Goal: Task Accomplishment & Management: Manage account settings

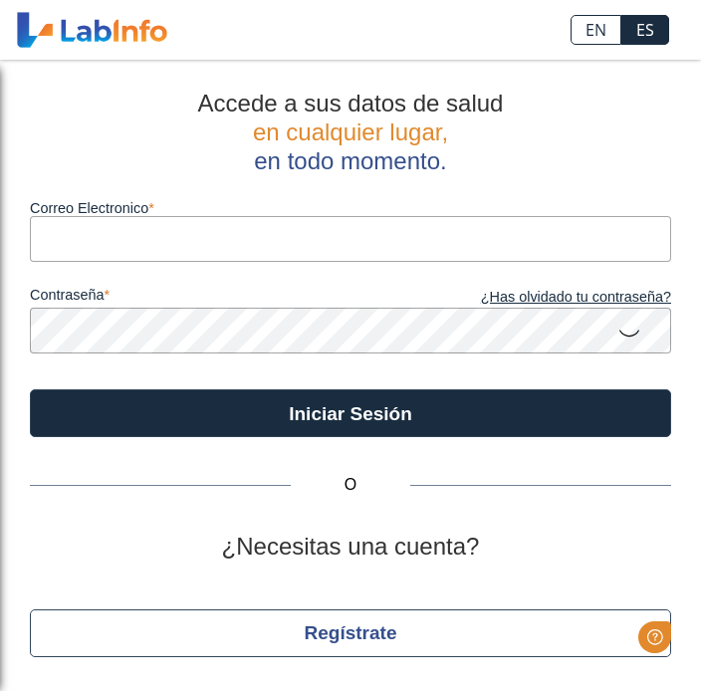
click at [434, 250] on input "Correo Electronico" at bounding box center [350, 238] width 641 height 45
type input "[EMAIL_ADDRESS][DOMAIN_NAME]"
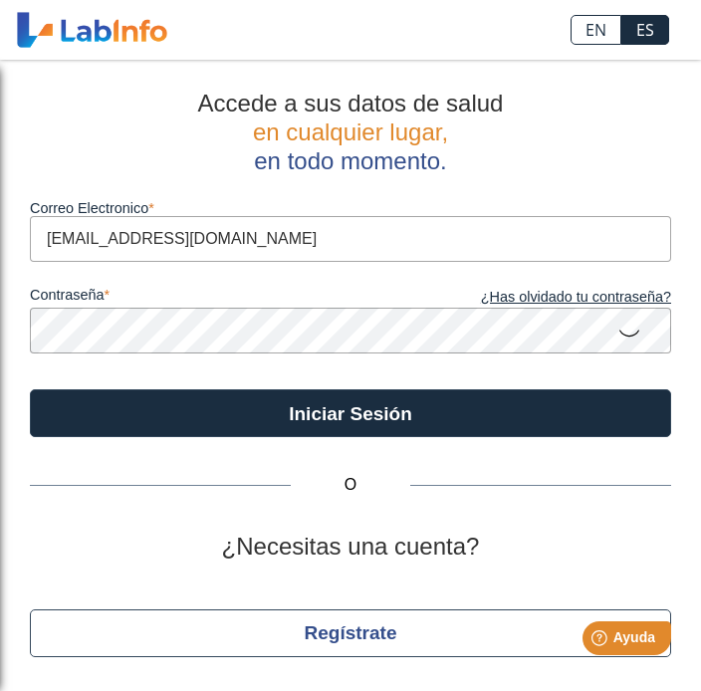
click at [350, 413] on button "Iniciar Sesión" at bounding box center [350, 413] width 641 height 48
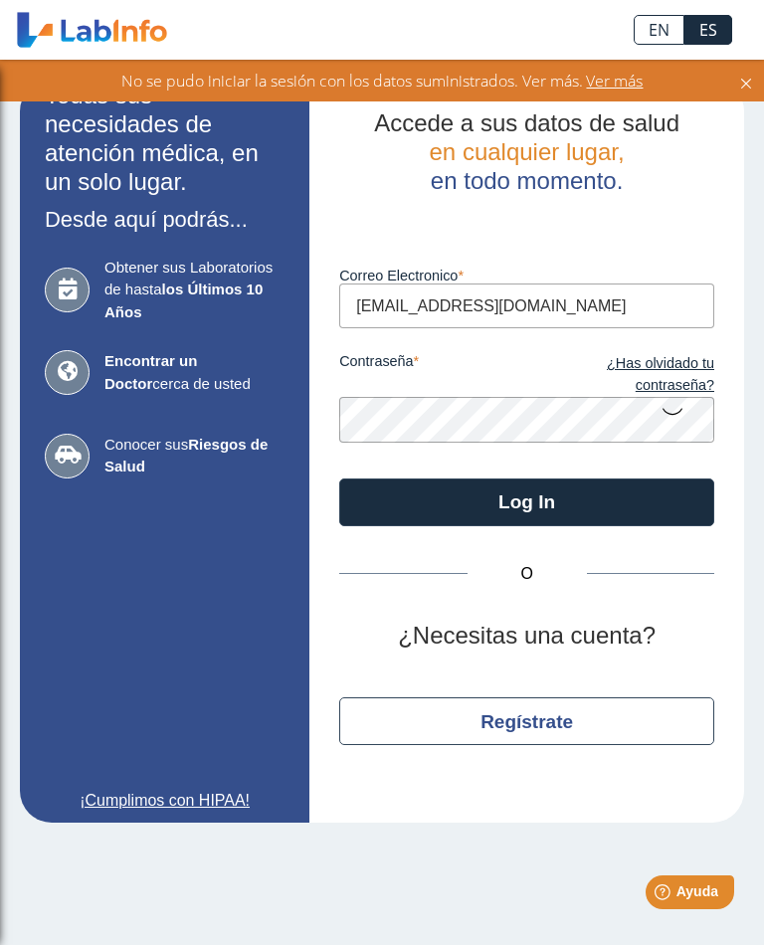
click at [683, 369] on link "¿Has olvidado tu contraseña?" at bounding box center [620, 374] width 187 height 43
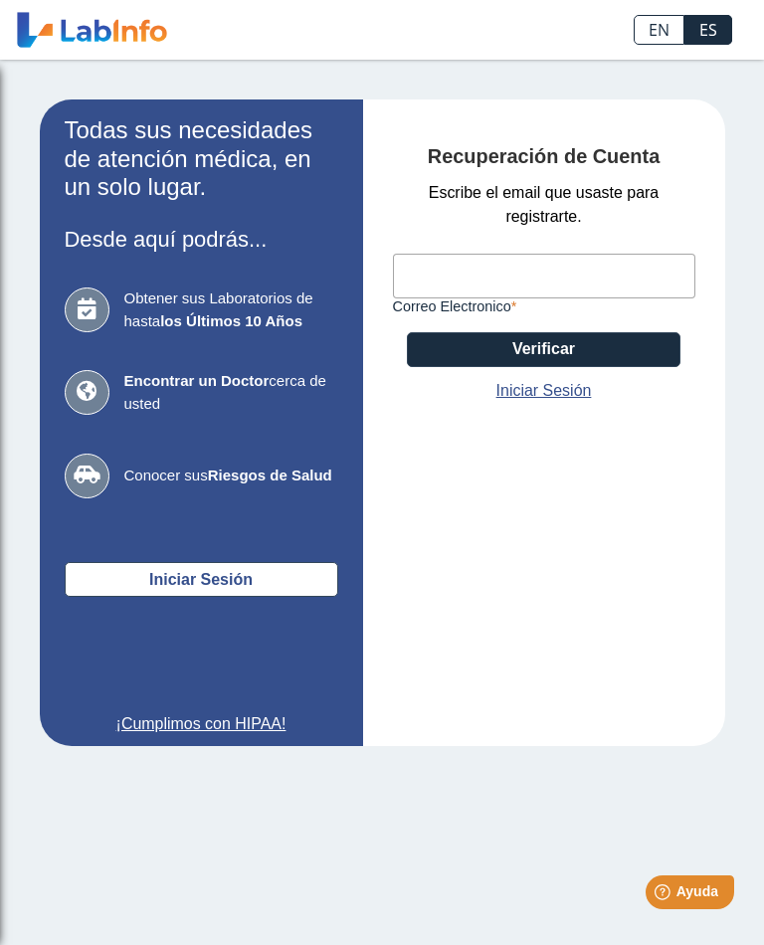
click at [700, 469] on div "Todas sus necesidades de atención médica, en un solo lugar. Desde aquí podrás..…" at bounding box center [382, 423] width 764 height 726
click at [576, 285] on input "Correo Electronico" at bounding box center [544, 276] width 303 height 45
type input "[EMAIL_ADDRESS][DOMAIN_NAME]"
click at [628, 348] on button "Verificar" at bounding box center [544, 349] width 274 height 35
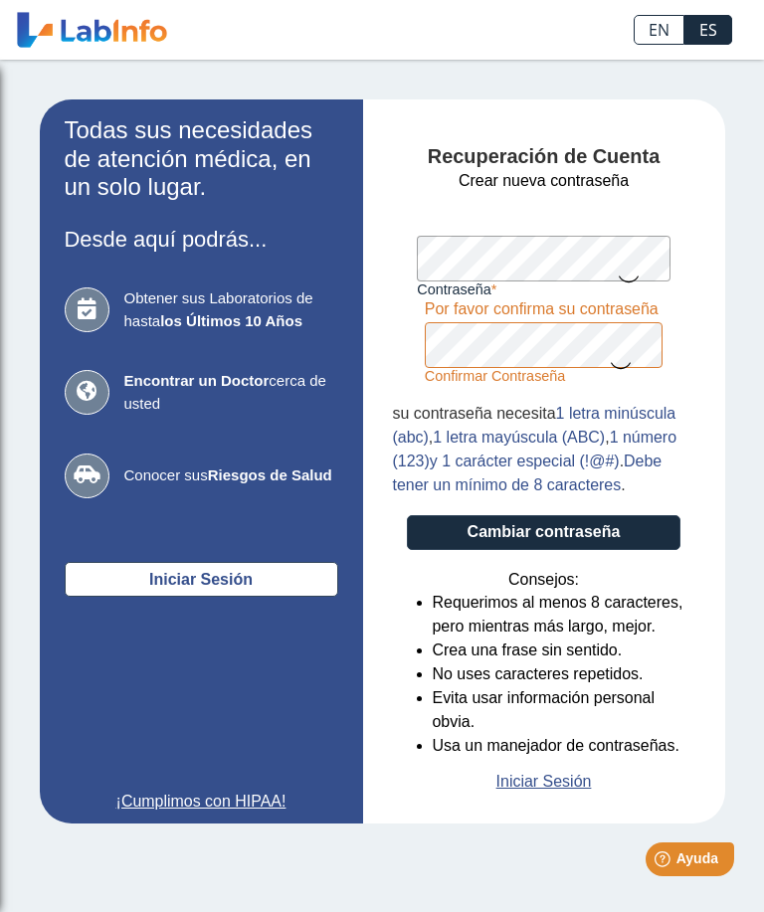
click at [647, 533] on button "Cambiar contraseña" at bounding box center [544, 532] width 274 height 35
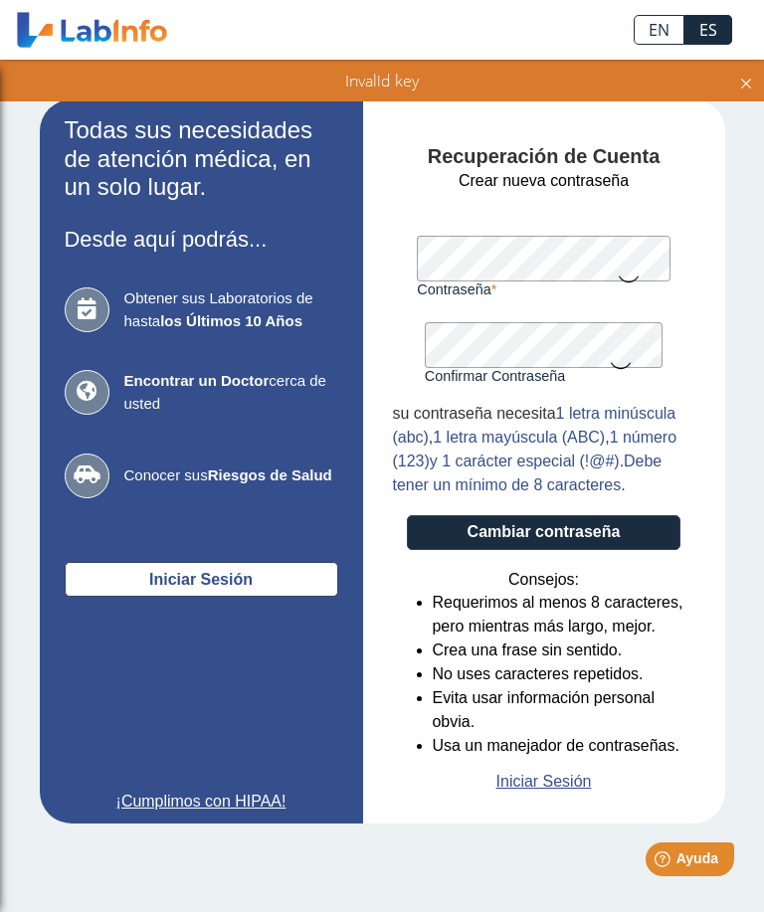
click at [591, 530] on button "Cambiar contraseña" at bounding box center [544, 532] width 274 height 35
click at [602, 537] on button "Cambiar contraseña" at bounding box center [544, 532] width 274 height 35
click at [743, 88] on icon at bounding box center [746, 81] width 16 height 22
click at [650, 752] on li "Usa un manejador de contraseñas." at bounding box center [564, 746] width 263 height 24
click at [622, 538] on button "Cambiar contraseña" at bounding box center [544, 532] width 274 height 35
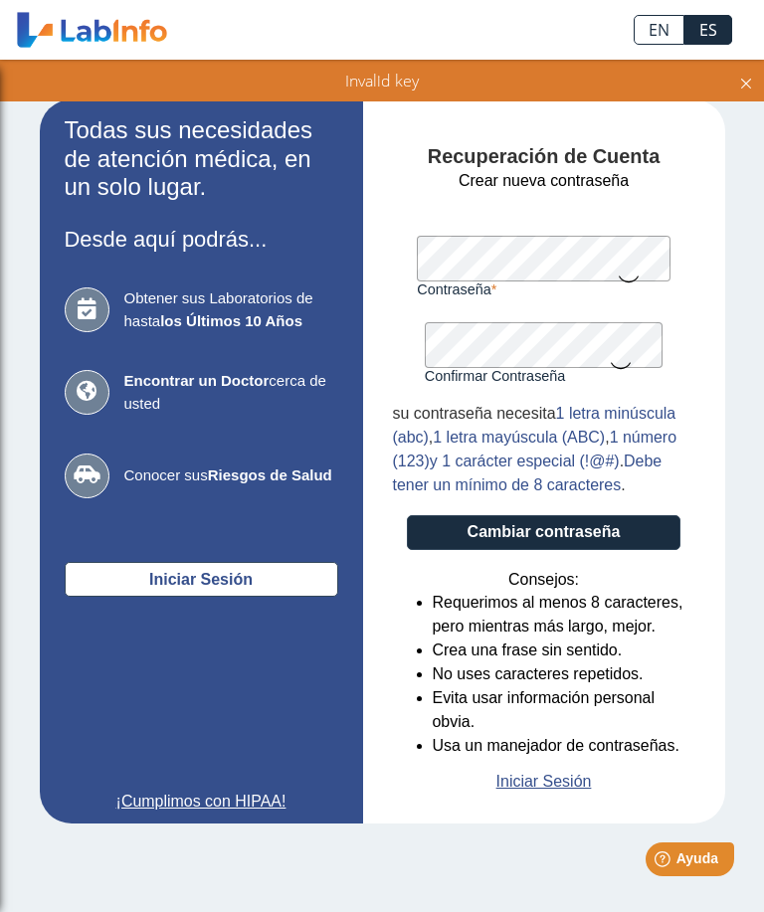
click at [734, 89] on div "Invalid key" at bounding box center [382, 81] width 744 height 22
click at [563, 794] on link "Iniciar Sesión" at bounding box center [545, 782] width 96 height 24
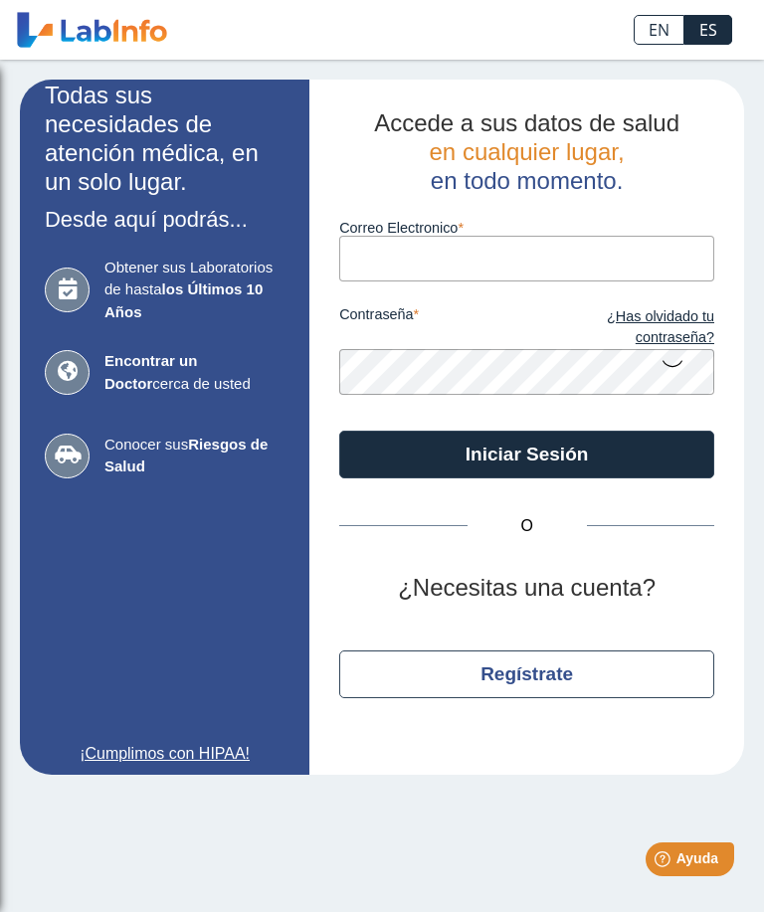
click at [523, 258] on input "Correo Electronico" at bounding box center [526, 258] width 375 height 45
type input "[EMAIL_ADDRESS][DOMAIN_NAME]"
click at [644, 470] on button "Iniciar Sesión" at bounding box center [526, 455] width 375 height 48
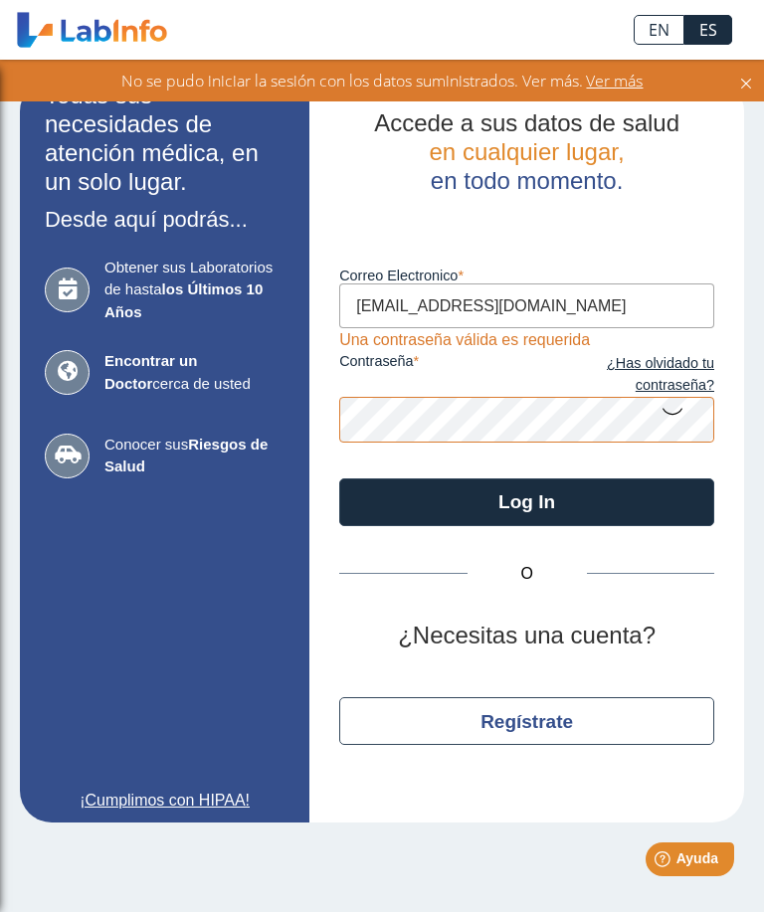
click at [697, 386] on link "¿Has olvidado tu contraseña?" at bounding box center [620, 374] width 187 height 43
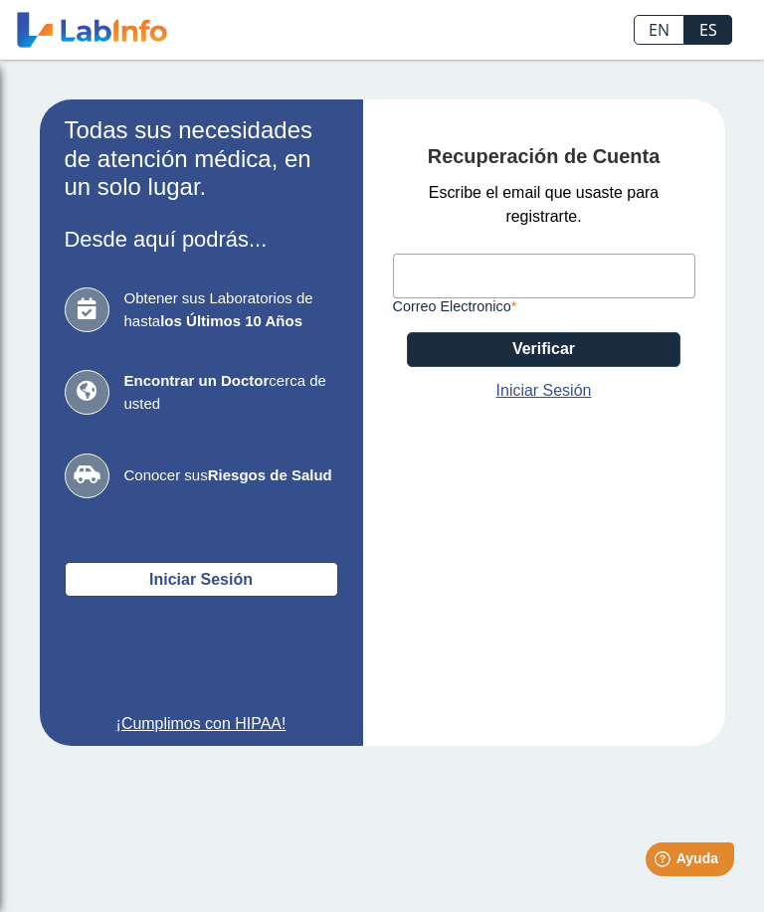
click at [581, 274] on input "Correo Electronico" at bounding box center [544, 276] width 303 height 45
type input "tlecbass39@gmail.com"
click at [640, 352] on button "Verificar" at bounding box center [544, 349] width 274 height 35
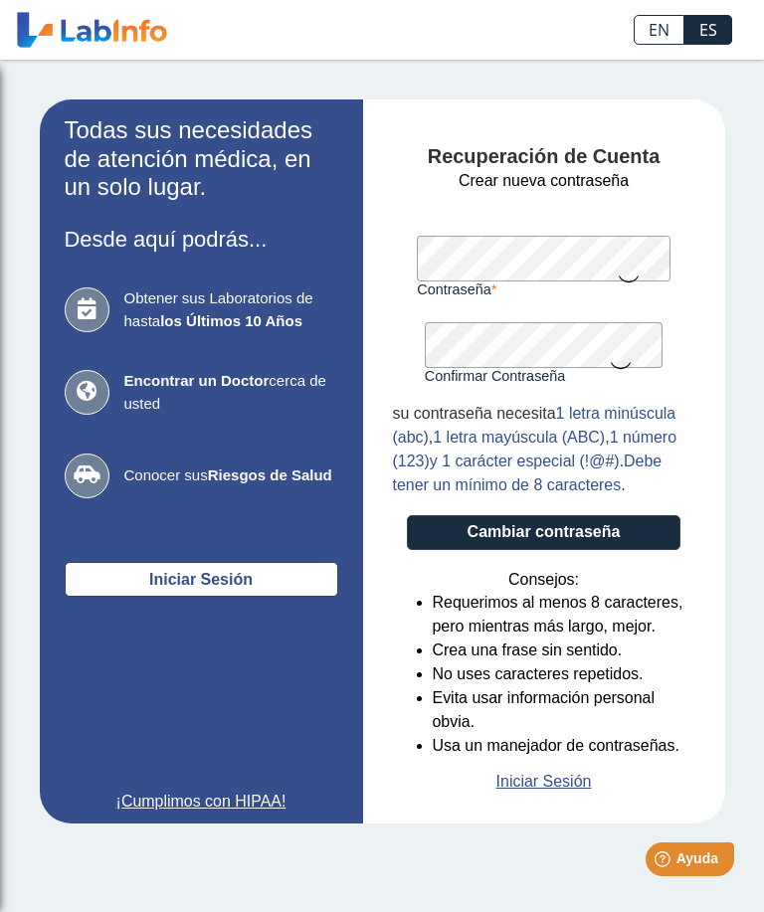
click at [637, 543] on button "Cambiar contraseña" at bounding box center [544, 532] width 274 height 35
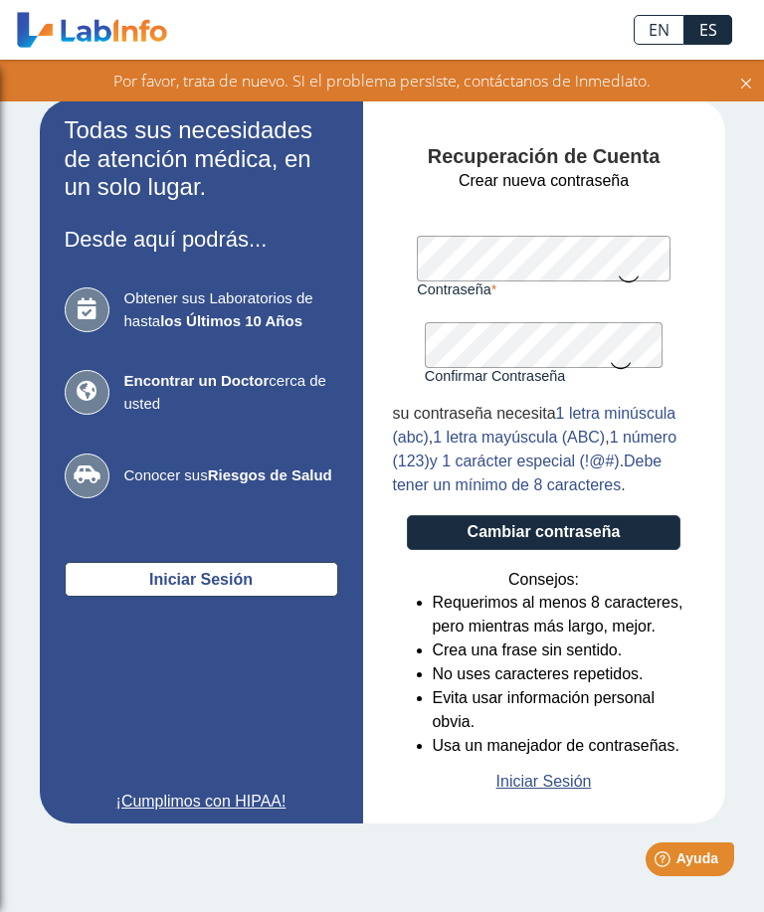
click at [629, 529] on button "Cambiar contraseña" at bounding box center [544, 532] width 274 height 35
click at [633, 537] on button "Cambiar contraseña" at bounding box center [544, 532] width 274 height 35
click at [636, 540] on button "Cambiar contraseña" at bounding box center [544, 532] width 274 height 35
click at [616, 351] on icon at bounding box center [621, 364] width 24 height 39
click at [617, 534] on button "Cambiar contraseña" at bounding box center [544, 532] width 274 height 35
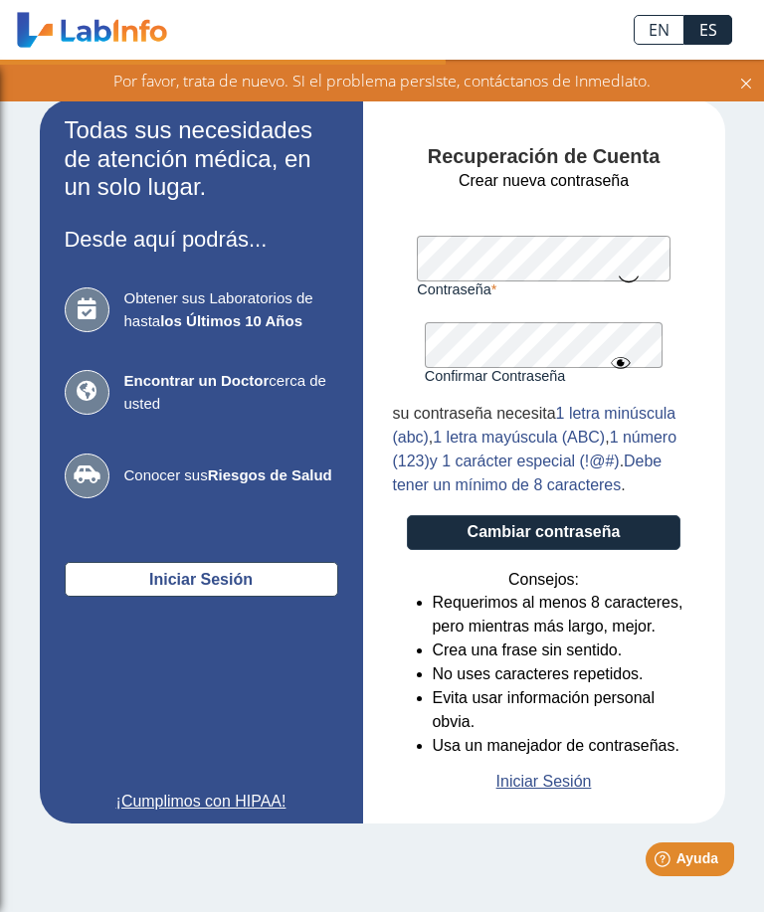
click at [620, 531] on button "Cambiar contraseña" at bounding box center [544, 532] width 274 height 35
click at [634, 262] on icon at bounding box center [629, 278] width 24 height 39
click at [594, 538] on button "Cambiar contraseña" at bounding box center [544, 532] width 274 height 35
click at [626, 370] on icon at bounding box center [621, 363] width 24 height 36
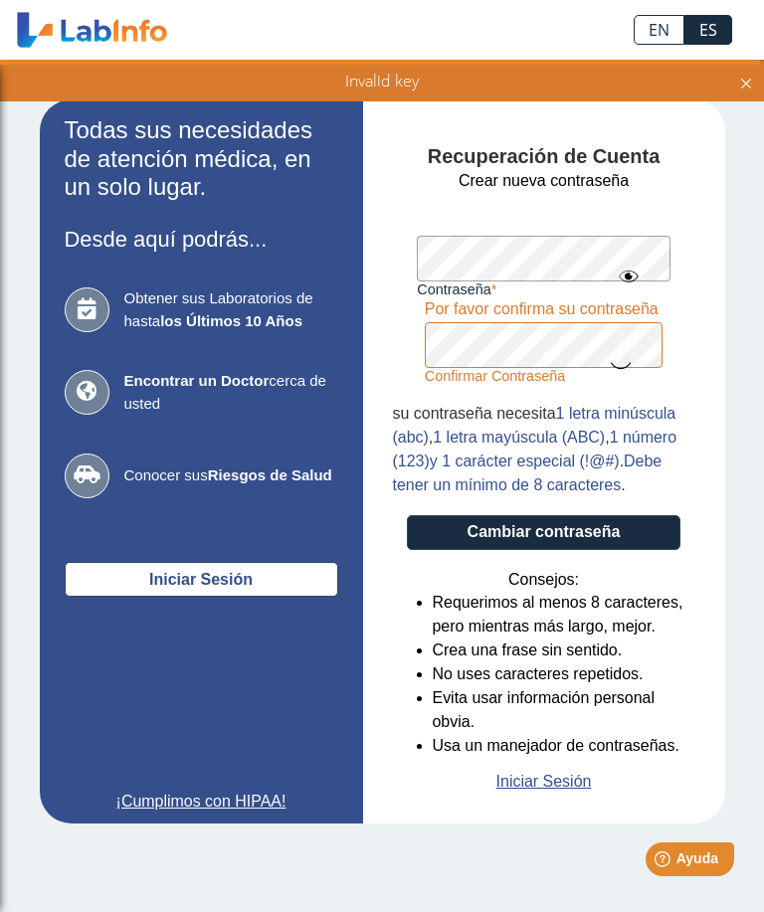
click at [613, 360] on icon at bounding box center [621, 364] width 24 height 39
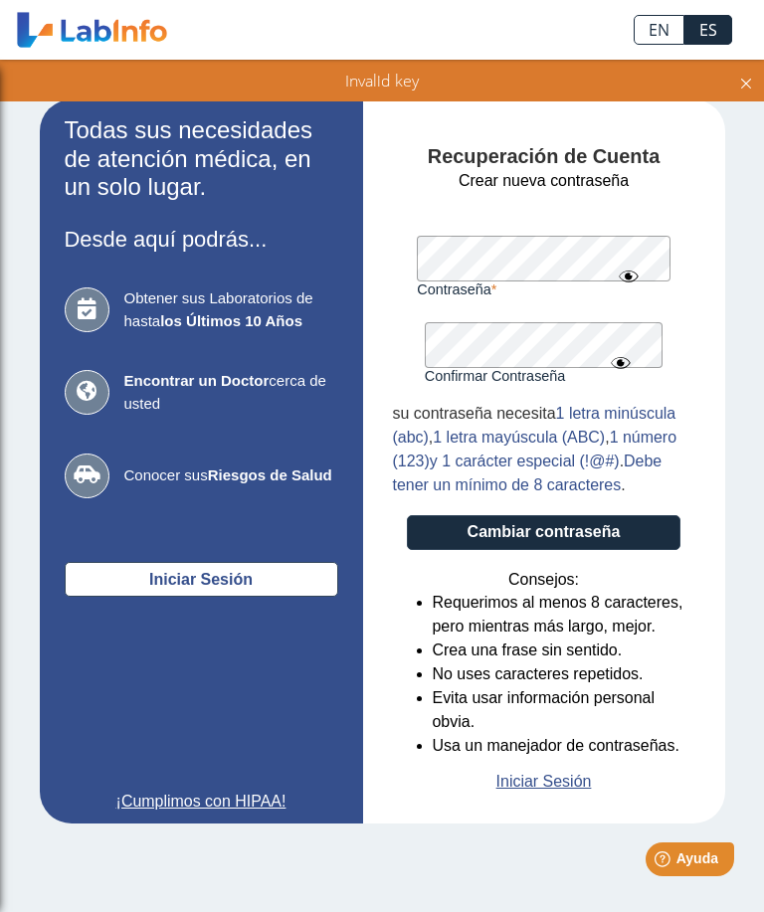
click at [584, 540] on button "Cambiar contraseña" at bounding box center [544, 532] width 274 height 35
click at [625, 535] on button "Cambiar contraseña" at bounding box center [544, 532] width 274 height 35
click at [741, 85] on icon at bounding box center [746, 81] width 16 height 22
